Goal: Information Seeking & Learning: Learn about a topic

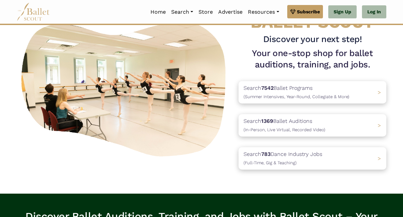
scroll to position [44, 0]
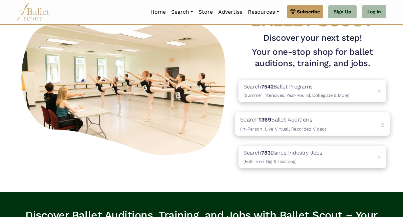
click at [292, 127] on span "(In-Person, Live Virtual, Recorded Video)" at bounding box center [283, 128] width 86 height 5
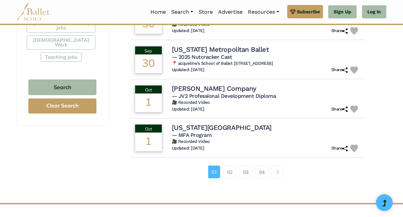
scroll to position [426, 0]
click at [232, 172] on link "02" at bounding box center [229, 171] width 13 height 13
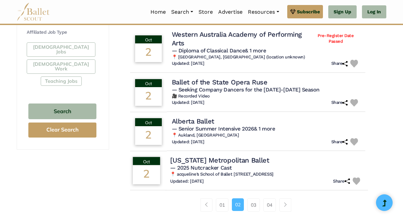
scroll to position [406, 0]
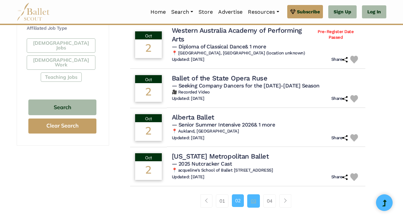
click at [253, 204] on link "03" at bounding box center [253, 200] width 13 height 13
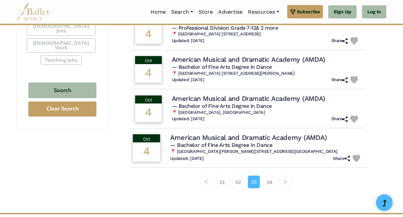
scroll to position [426, 0]
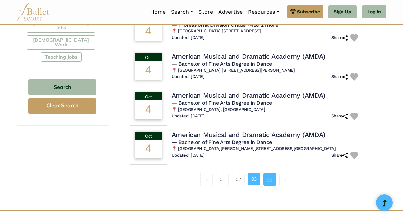
click at [268, 186] on link "04" at bounding box center [269, 178] width 13 height 13
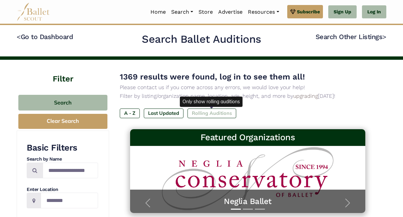
click at [208, 115] on label "Rolling Auditions" at bounding box center [211, 112] width 49 height 9
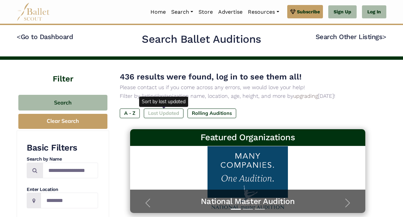
click at [172, 112] on label "Last Updated" at bounding box center [164, 112] width 40 height 9
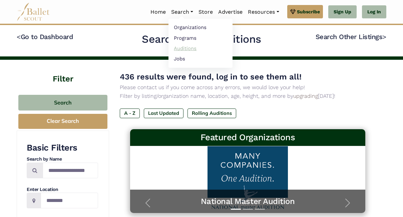
click at [182, 46] on link "Auditions" at bounding box center [200, 48] width 64 height 10
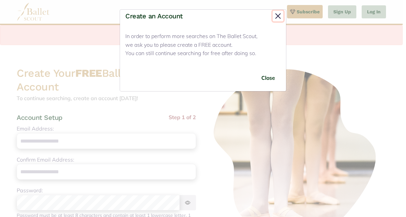
click at [278, 17] on button "Close" at bounding box center [278, 16] width 11 height 11
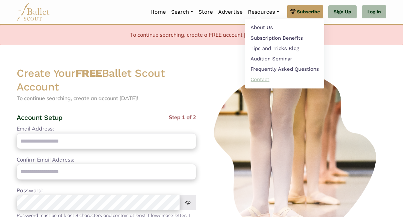
click at [259, 77] on link "Contact" at bounding box center [284, 79] width 79 height 10
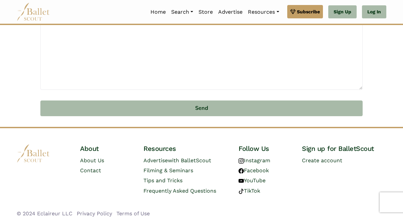
scroll to position [253, 0]
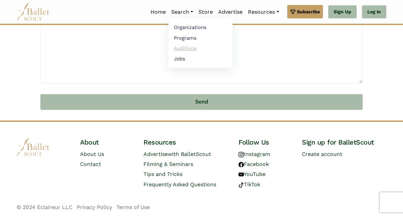
click at [179, 51] on link "Auditions" at bounding box center [200, 48] width 64 height 10
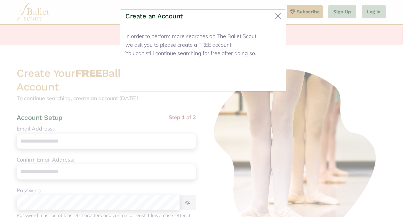
click at [271, 78] on button "Close" at bounding box center [268, 78] width 25 height 16
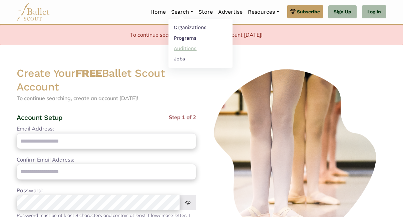
click at [188, 48] on link "Auditions" at bounding box center [200, 48] width 64 height 10
